Goal: Book appointment/travel/reservation

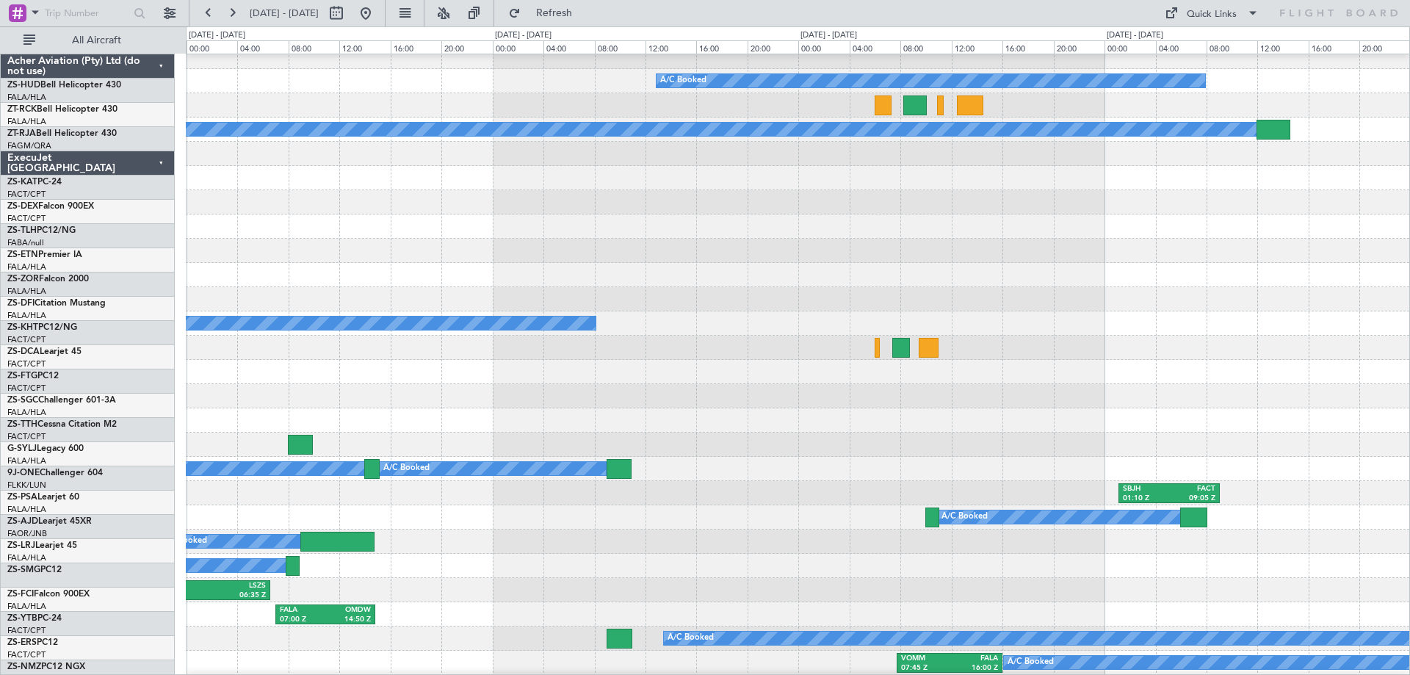
scroll to position [955, 0]
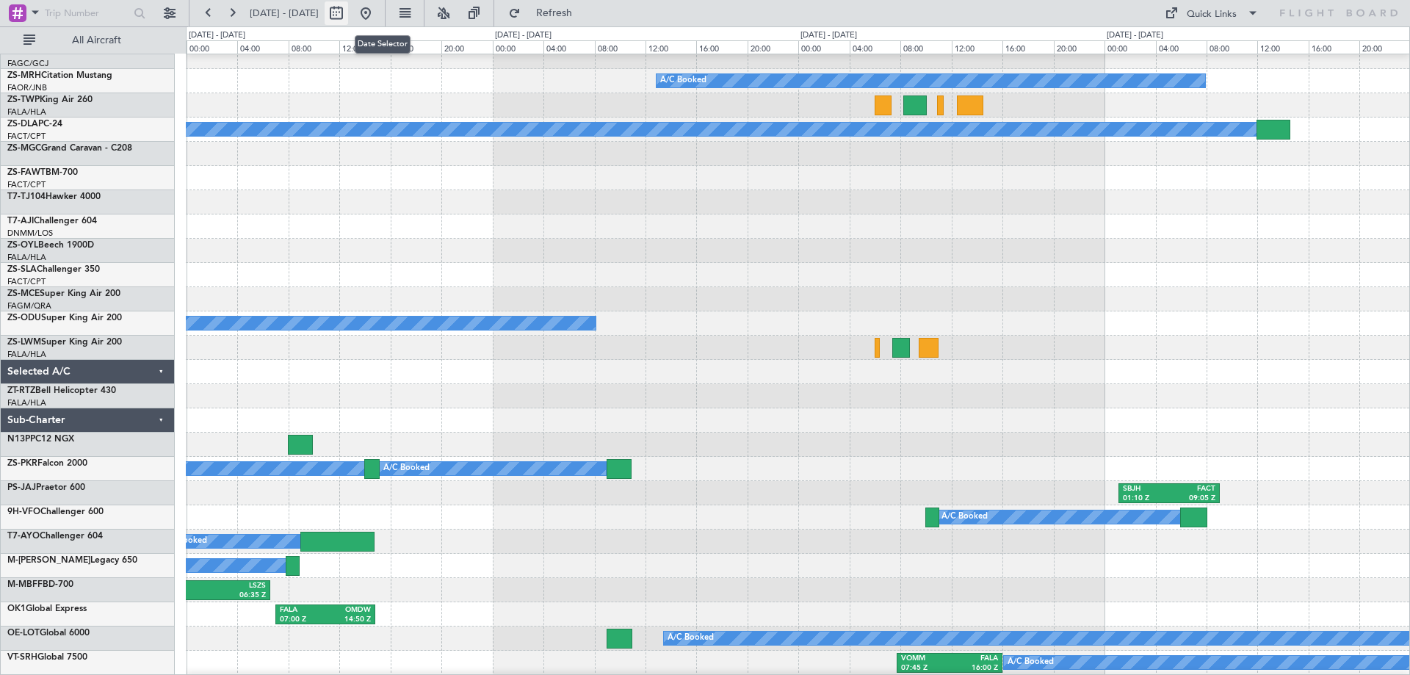
click at [348, 13] on button at bounding box center [337, 13] width 24 height 24
select select "9"
select select "2025"
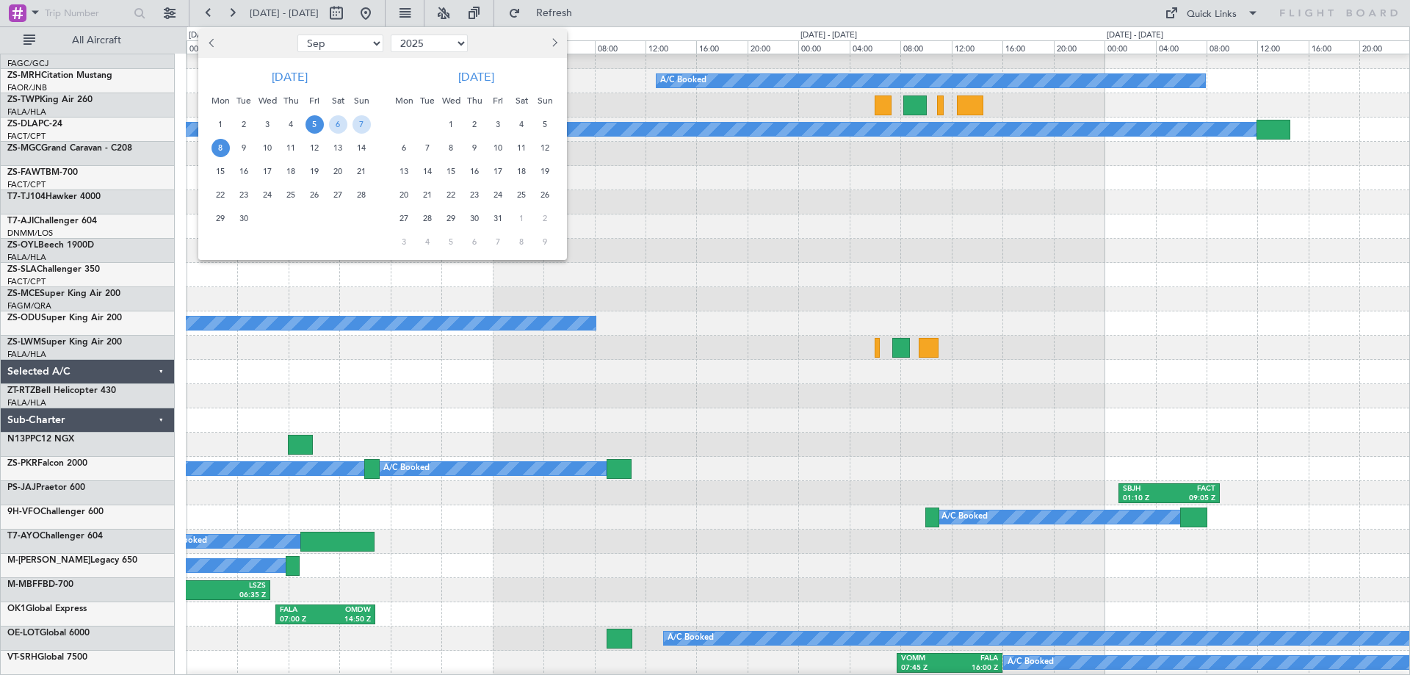
click at [337, 173] on span "20" at bounding box center [338, 171] width 18 height 18
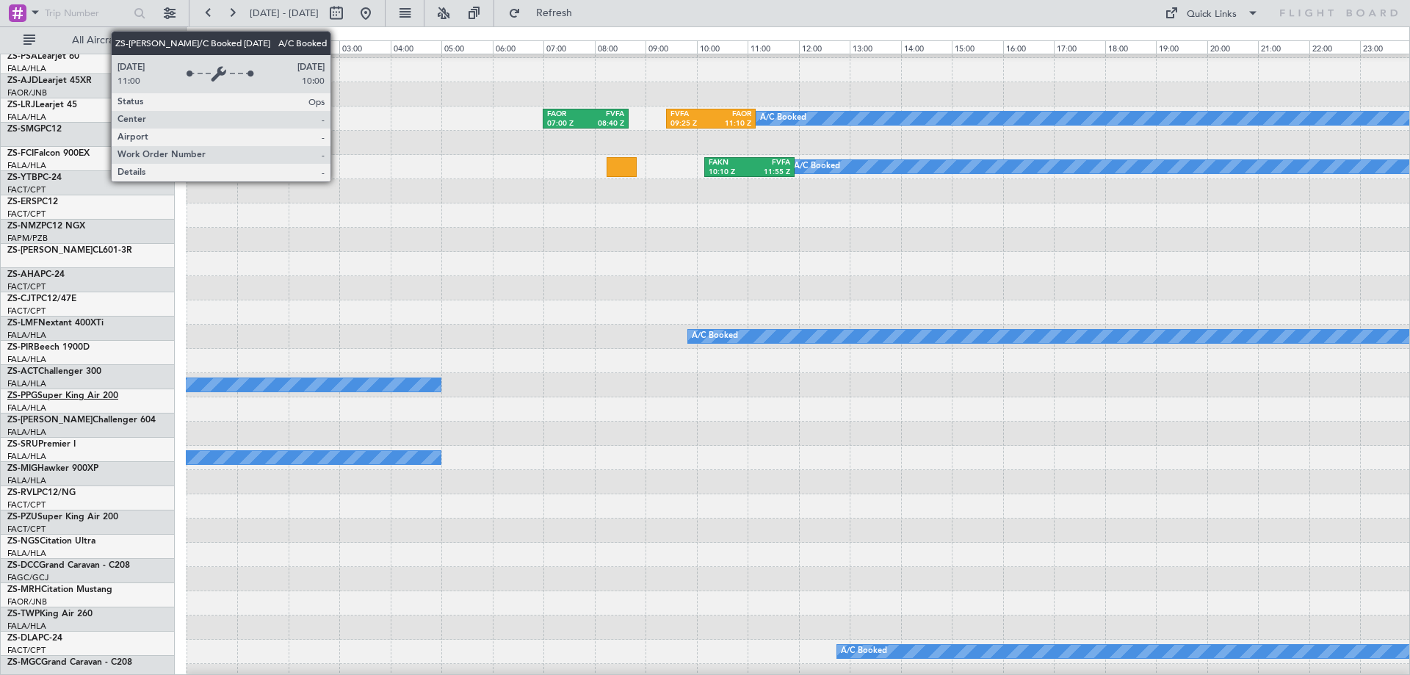
scroll to position [367, 0]
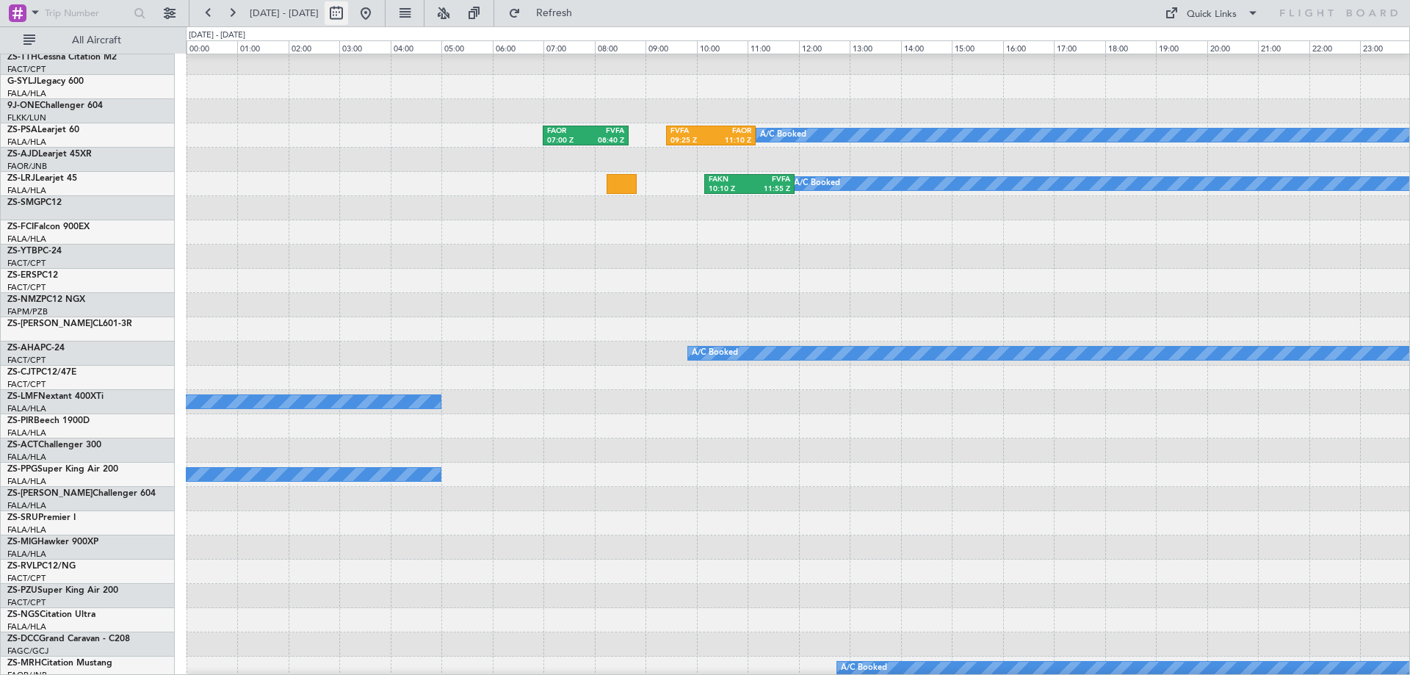
click at [348, 16] on button at bounding box center [337, 13] width 24 height 24
select select "9"
select select "2025"
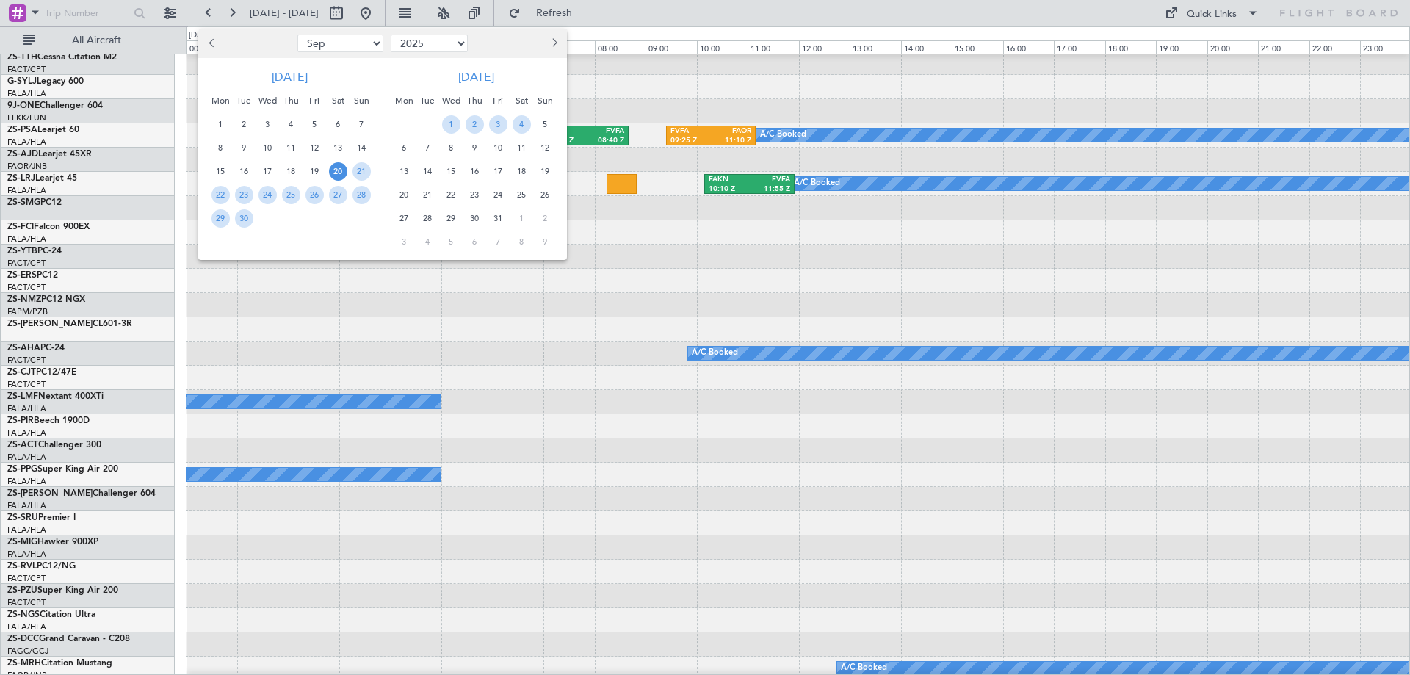
click at [403, 197] on span "20" at bounding box center [404, 195] width 18 height 18
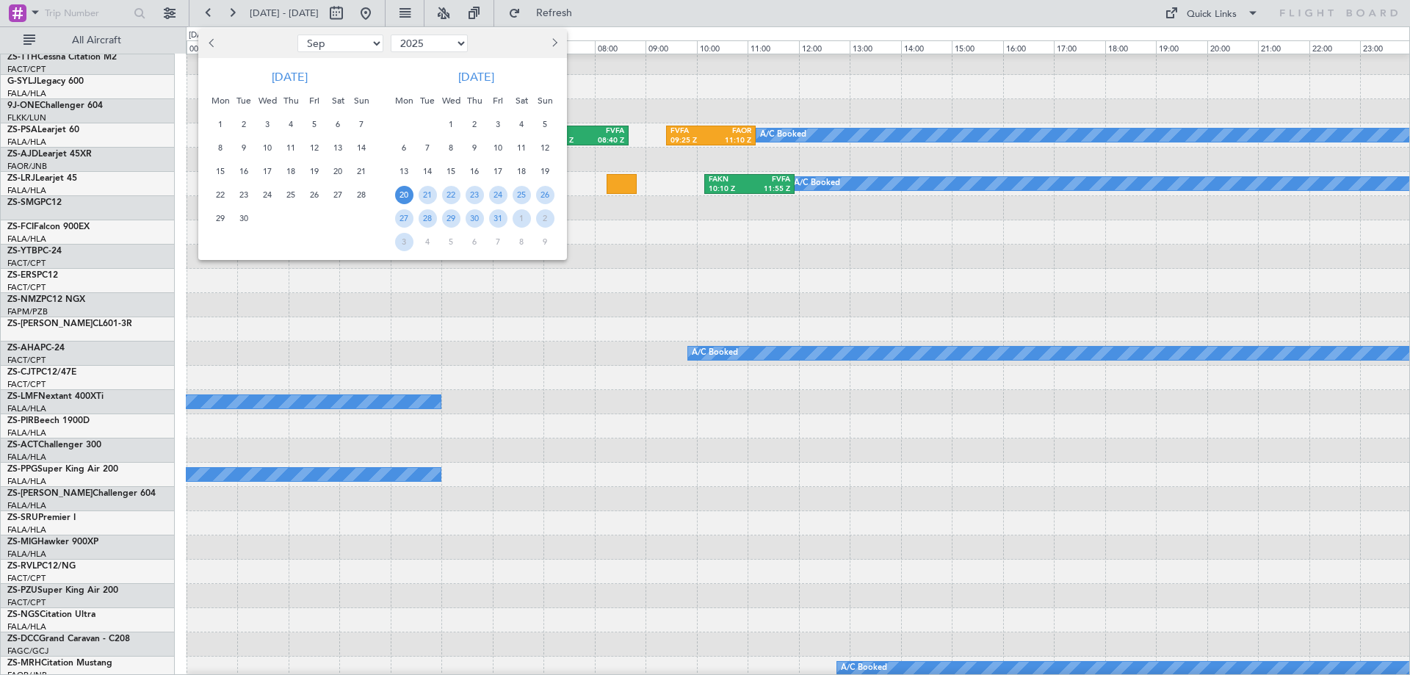
click at [403, 197] on span "20" at bounding box center [404, 195] width 18 height 18
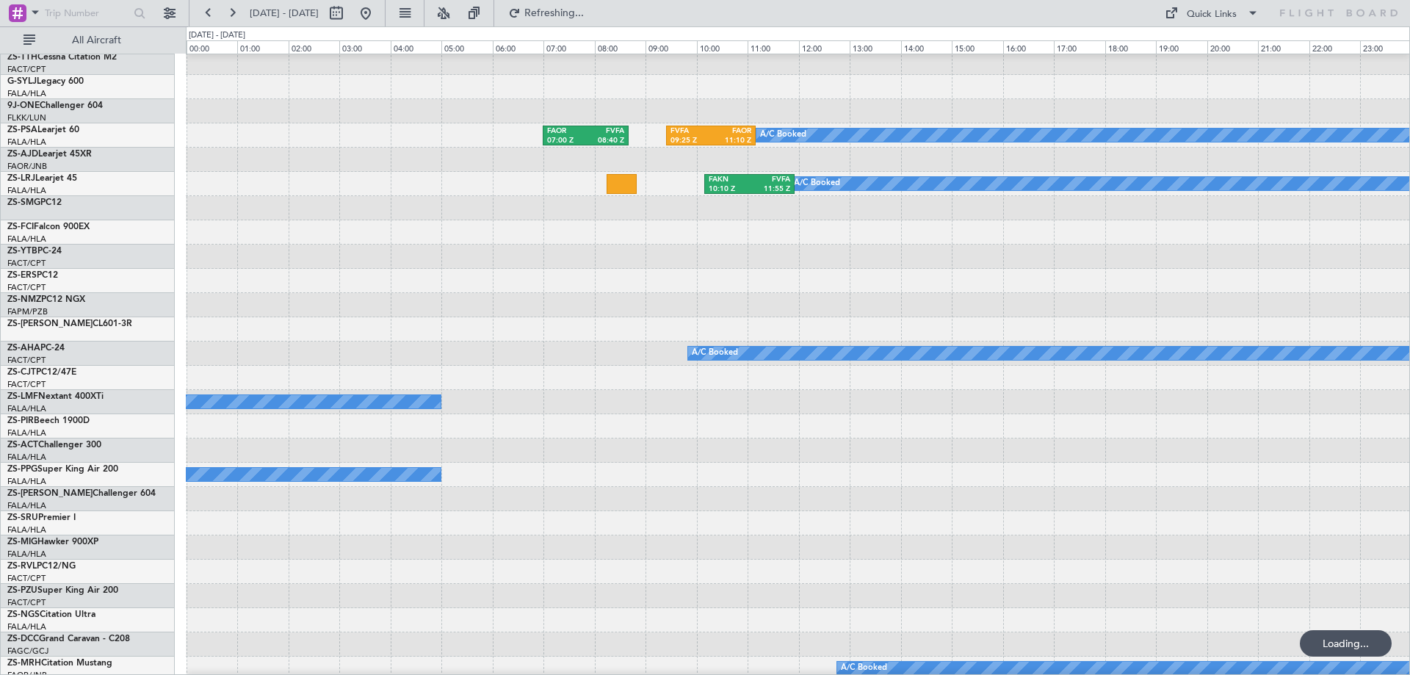
select select "10"
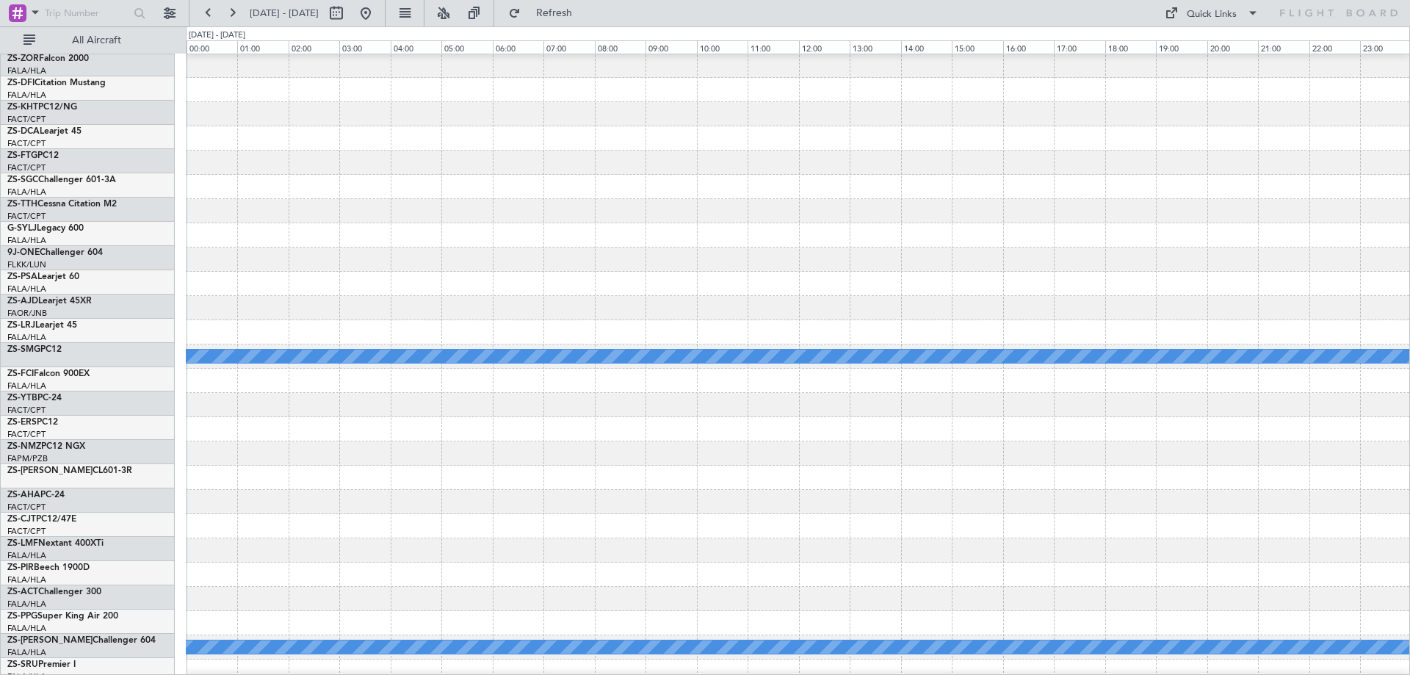
scroll to position [73, 0]
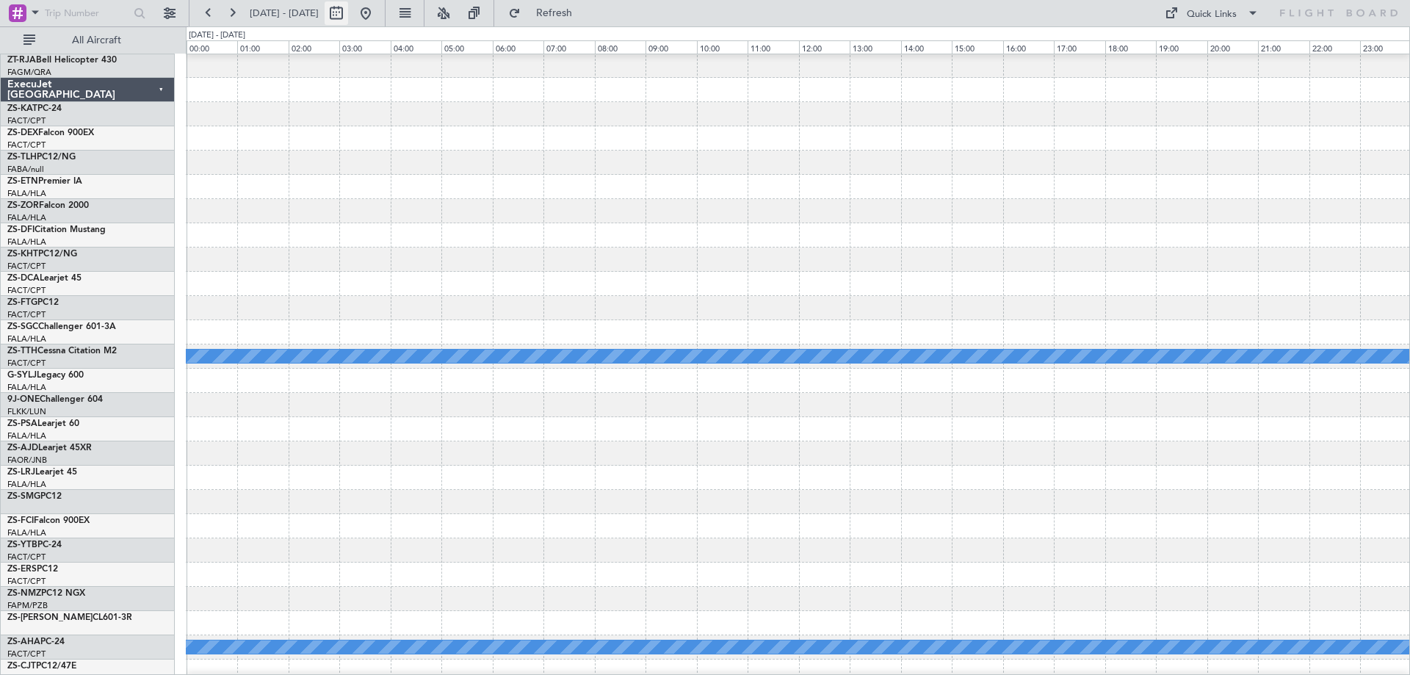
click at [348, 15] on button at bounding box center [337, 13] width 24 height 24
select select "10"
select select "2025"
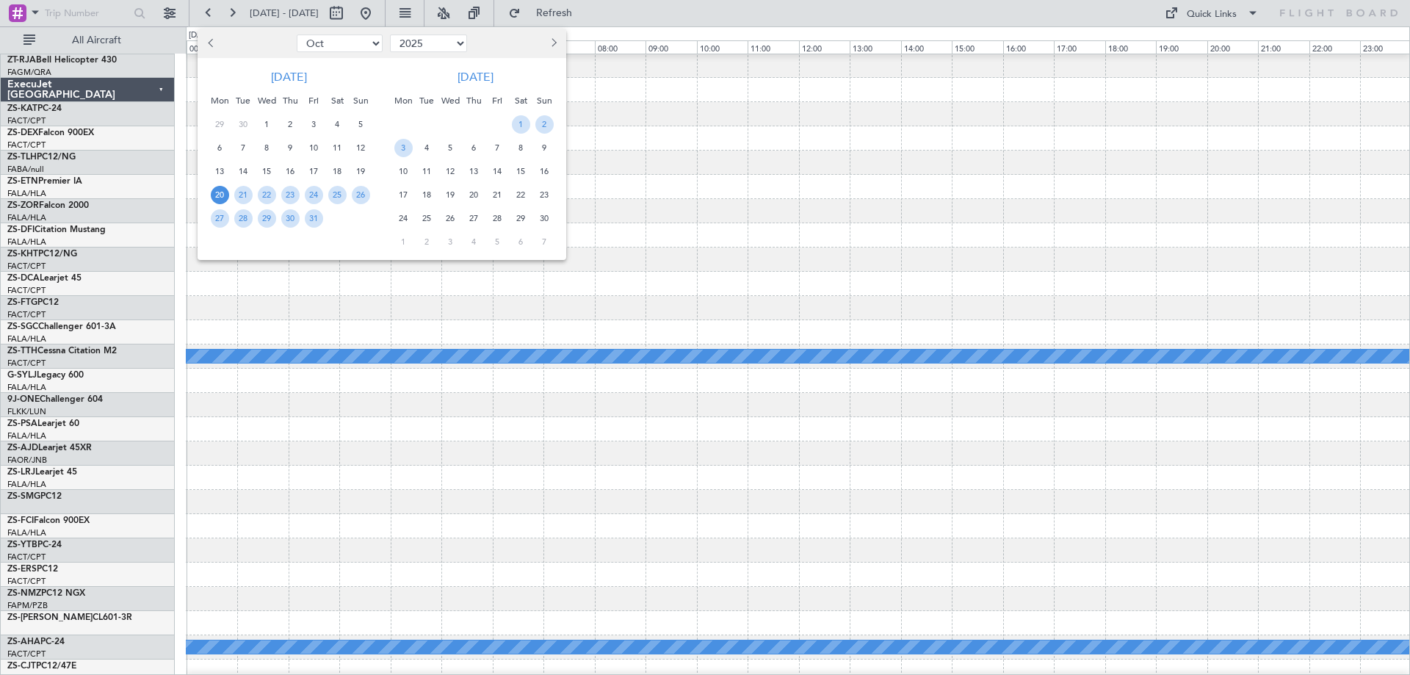
click at [212, 48] on button "Previous month" at bounding box center [211, 44] width 16 height 24
select select "9"
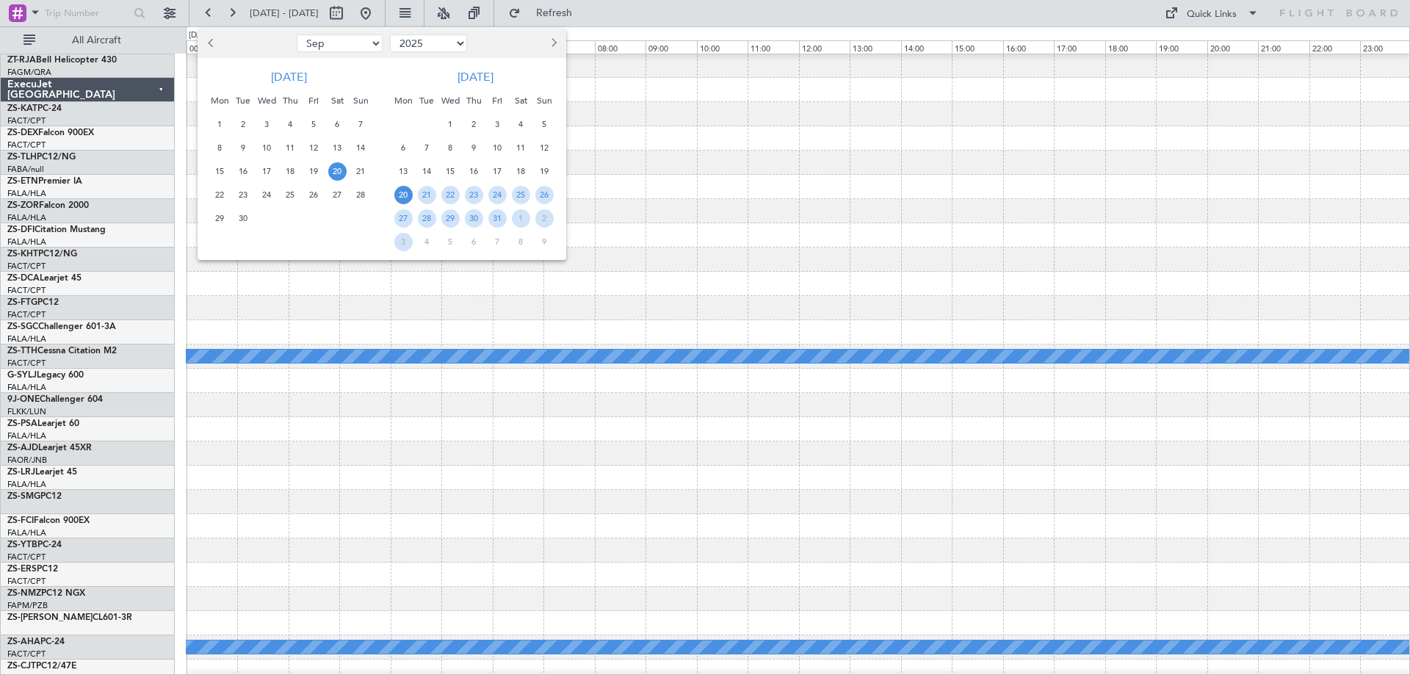
click at [337, 170] on span "20" at bounding box center [337, 171] width 18 height 18
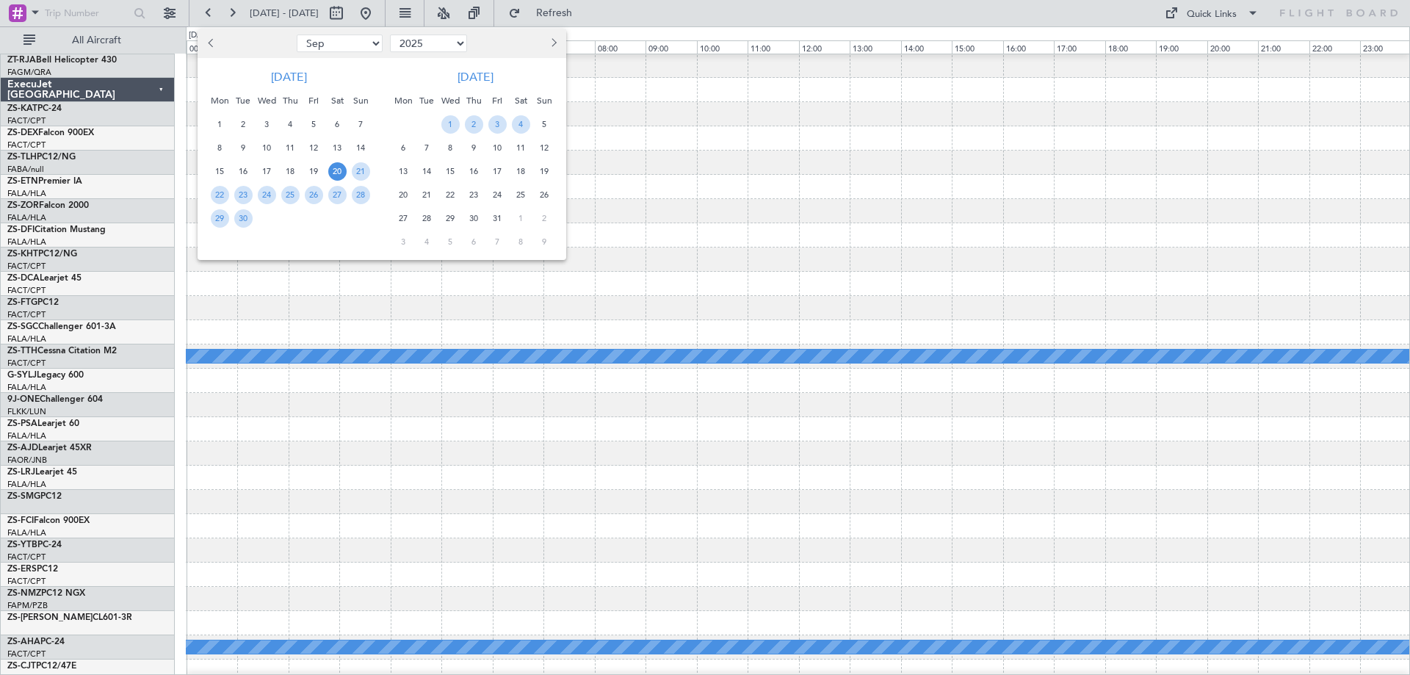
click at [337, 171] on span "20" at bounding box center [337, 171] width 18 height 18
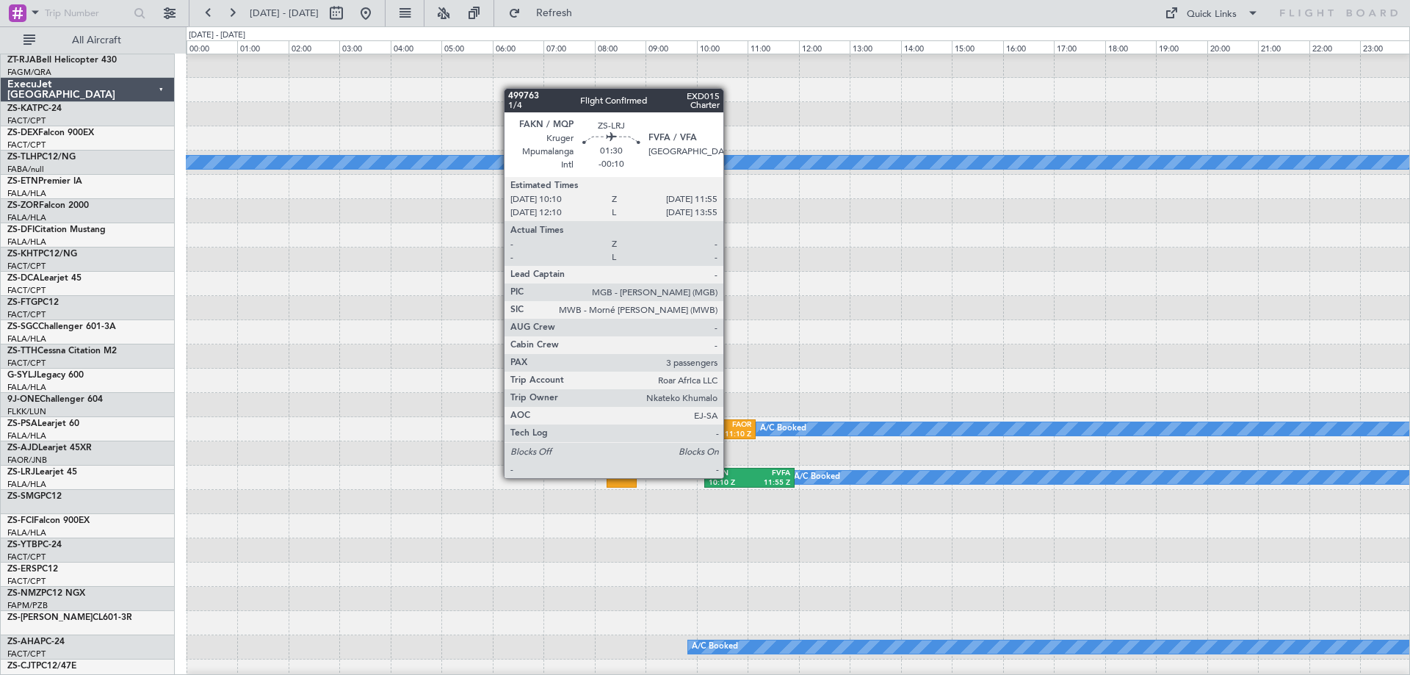
click at [730, 477] on div "FAKN" at bounding box center [729, 474] width 40 height 10
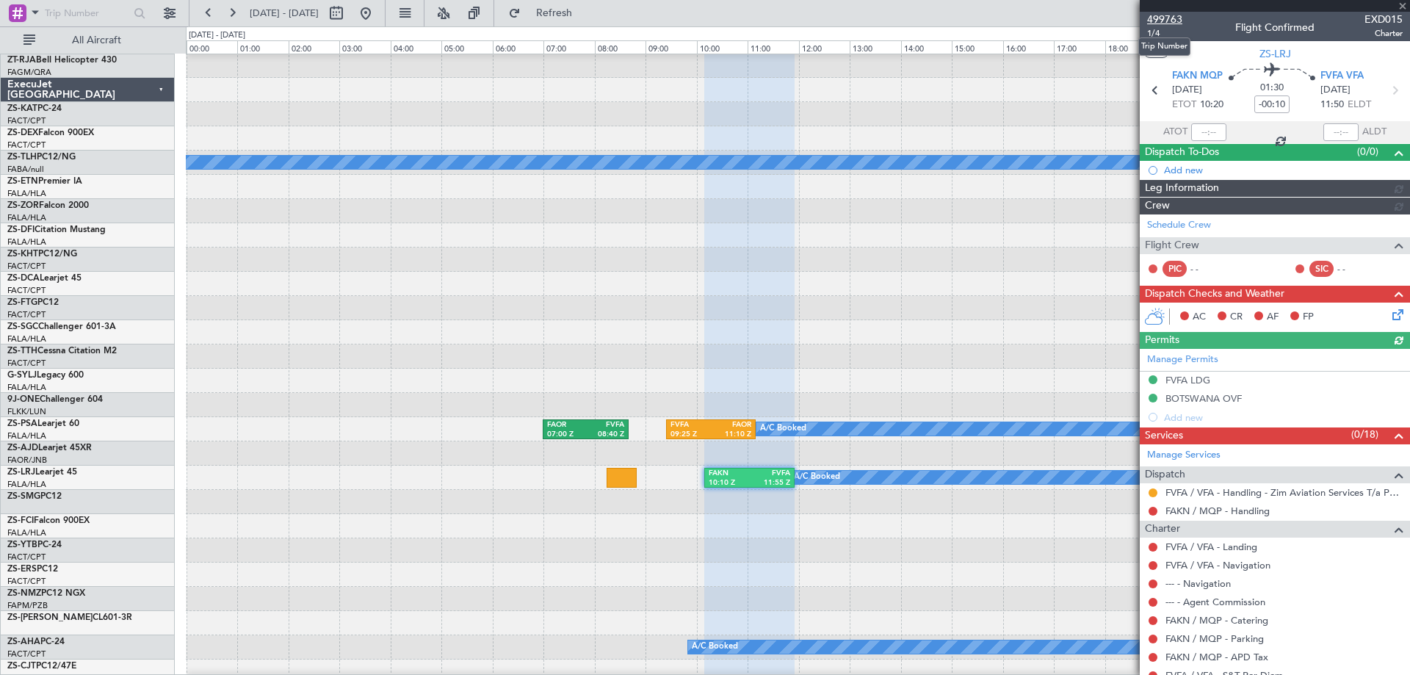
click at [1157, 21] on span "499763" at bounding box center [1164, 19] width 35 height 15
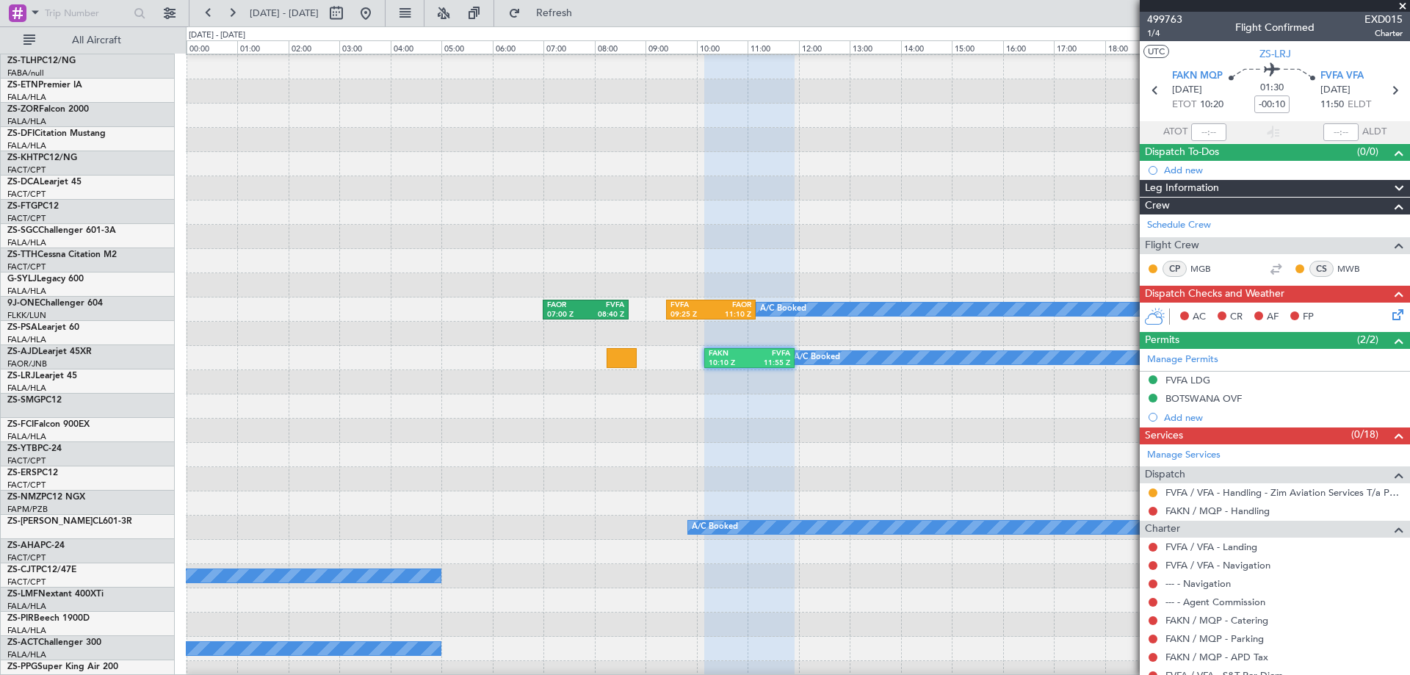
scroll to position [220, 0]
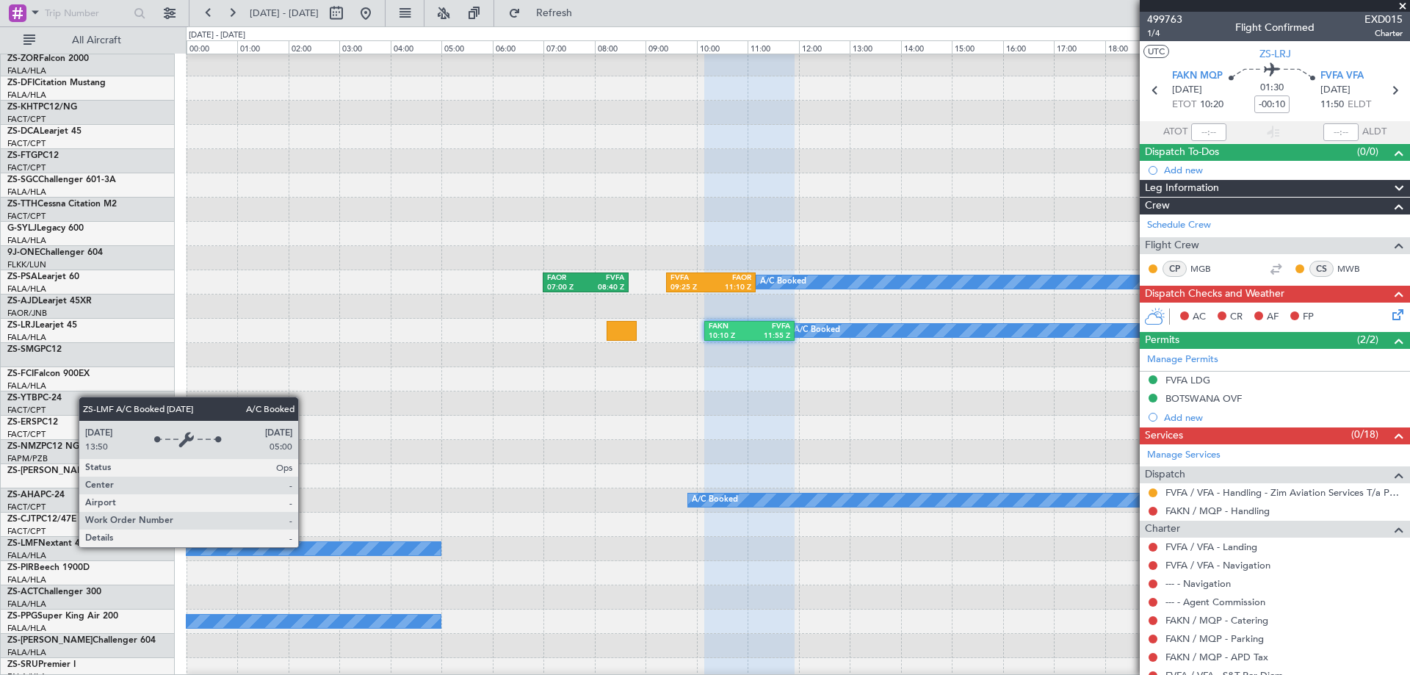
click at [305, 546] on div "A/C Booked" at bounding box center [54, 548] width 773 height 13
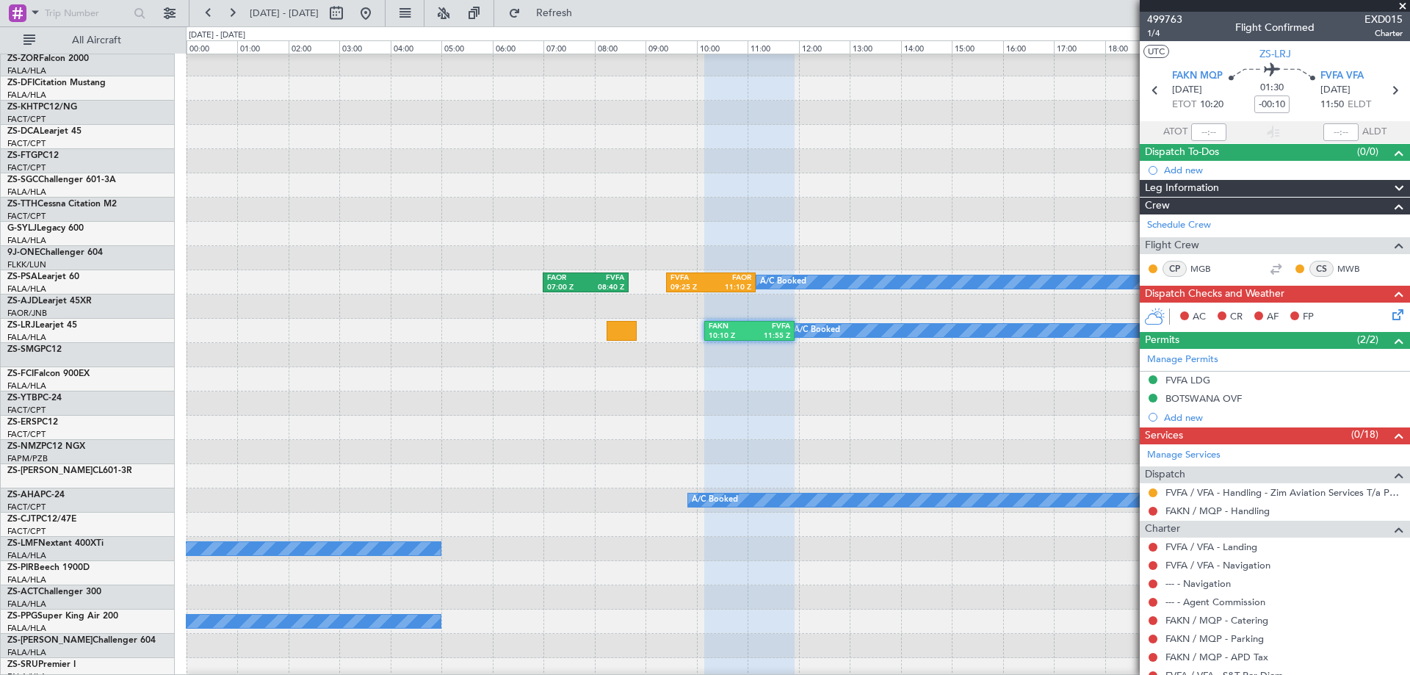
click at [1406, 8] on span at bounding box center [1403, 6] width 15 height 13
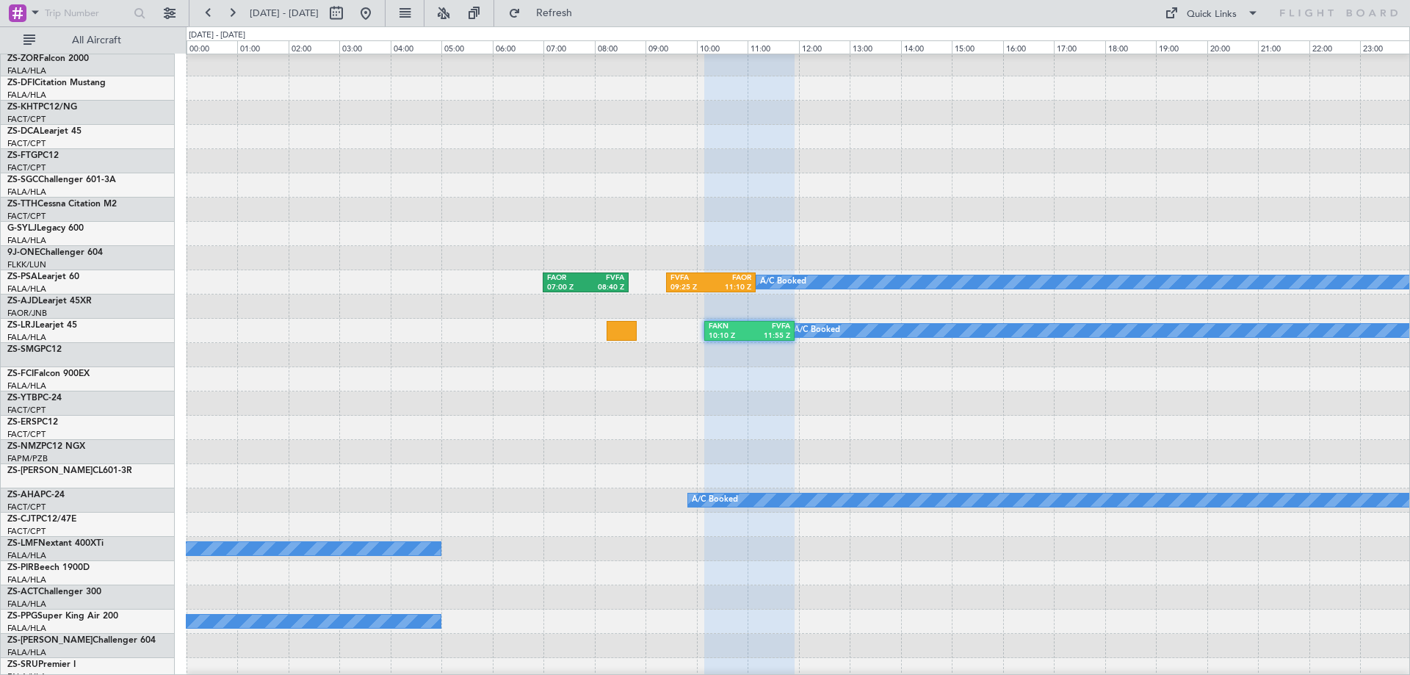
type input "0"
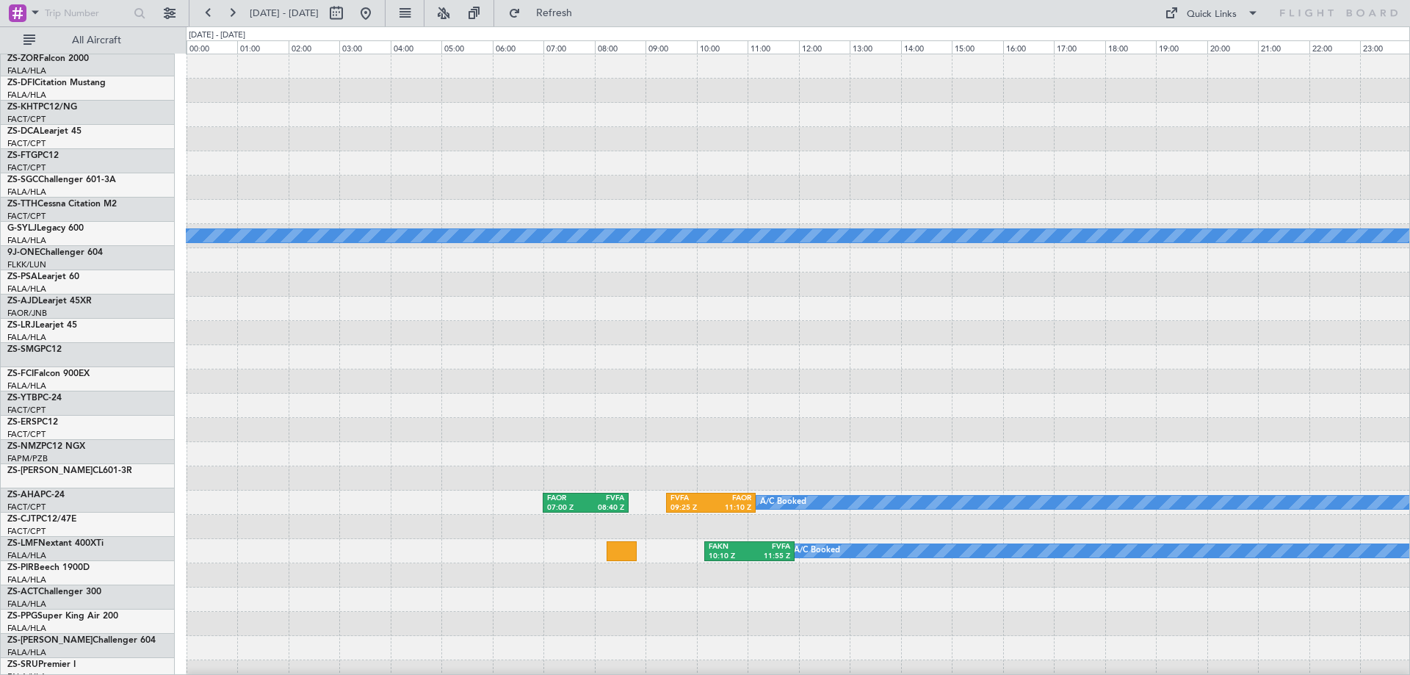
scroll to position [0, 0]
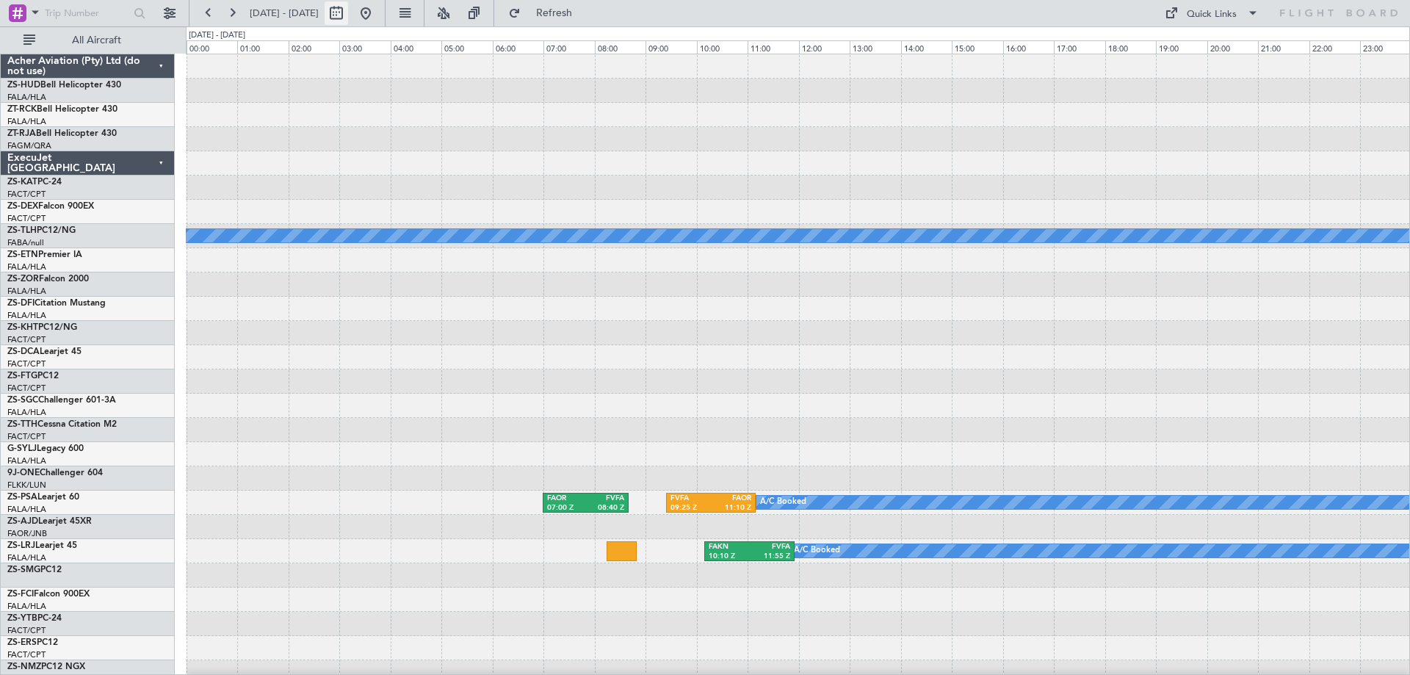
click at [348, 15] on button at bounding box center [337, 13] width 24 height 24
select select "9"
select select "2025"
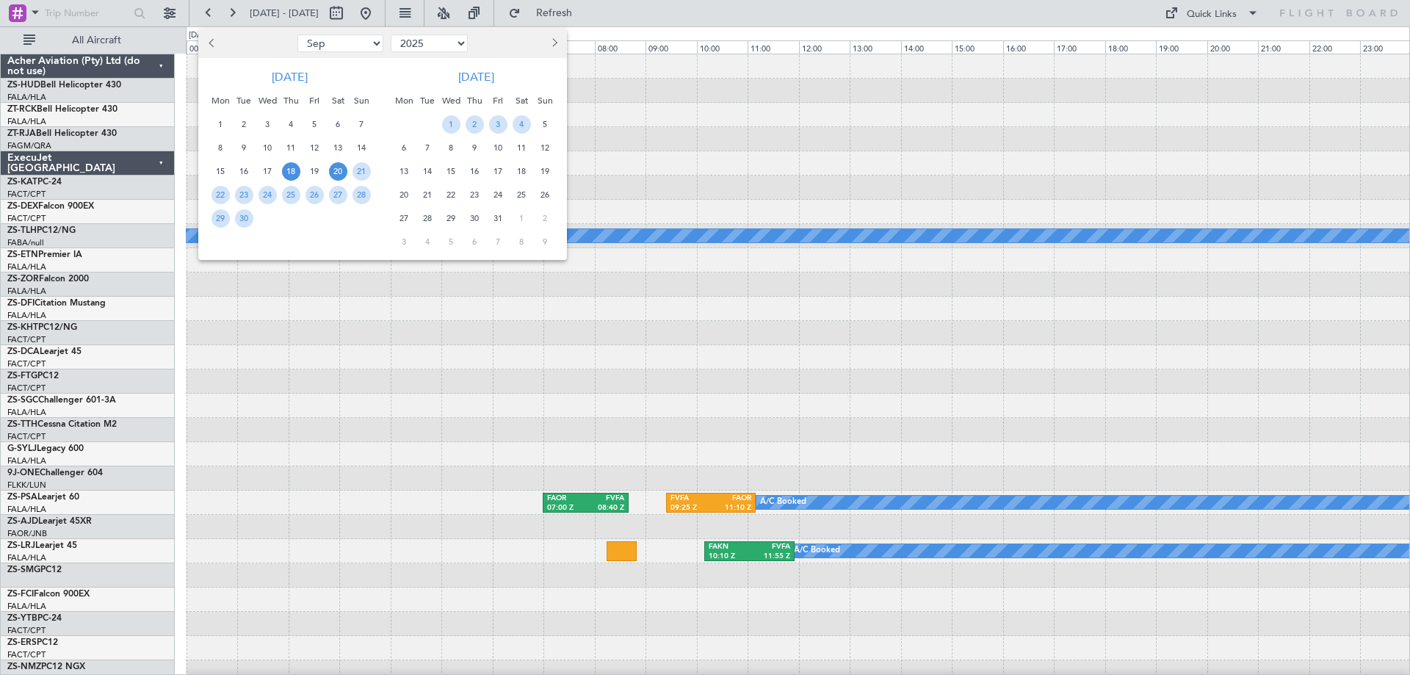
click at [293, 172] on span "18" at bounding box center [291, 171] width 18 height 18
click at [317, 175] on span "19" at bounding box center [315, 171] width 18 height 18
